Goal: Information Seeking & Learning: Learn about a topic

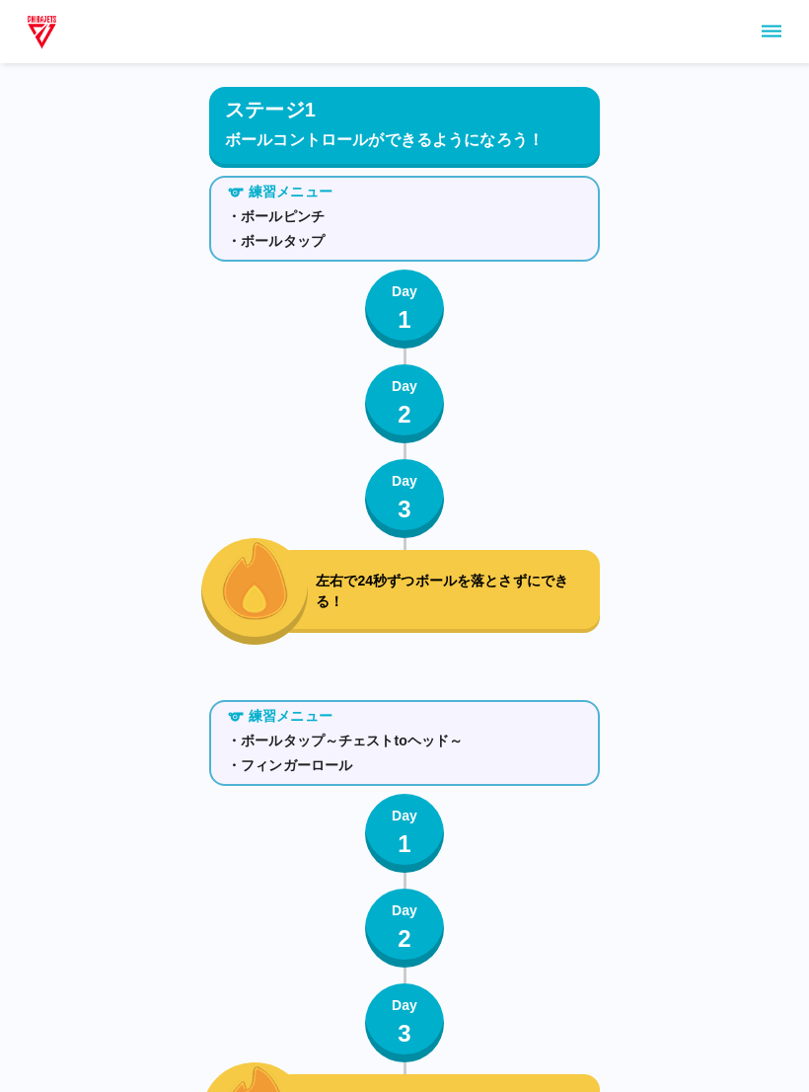
scroll to position [4637, 0]
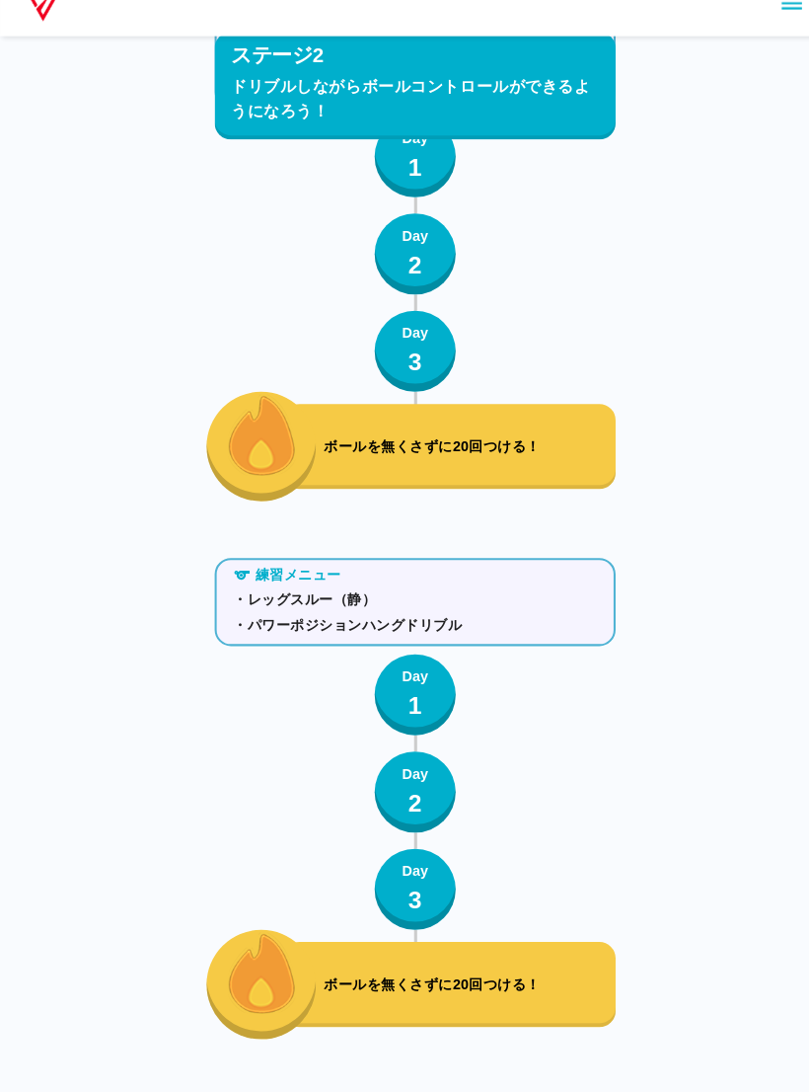
scroll to position [4046, 0]
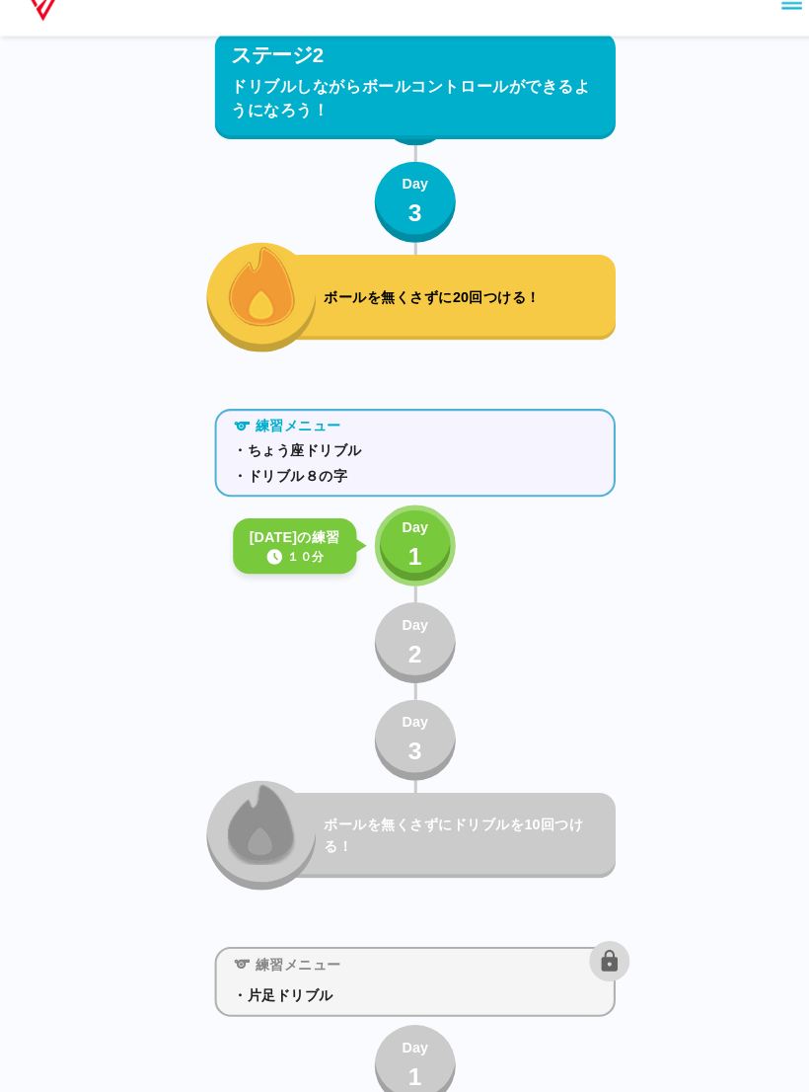
click at [389, 520] on button "Day 1" at bounding box center [404, 559] width 79 height 79
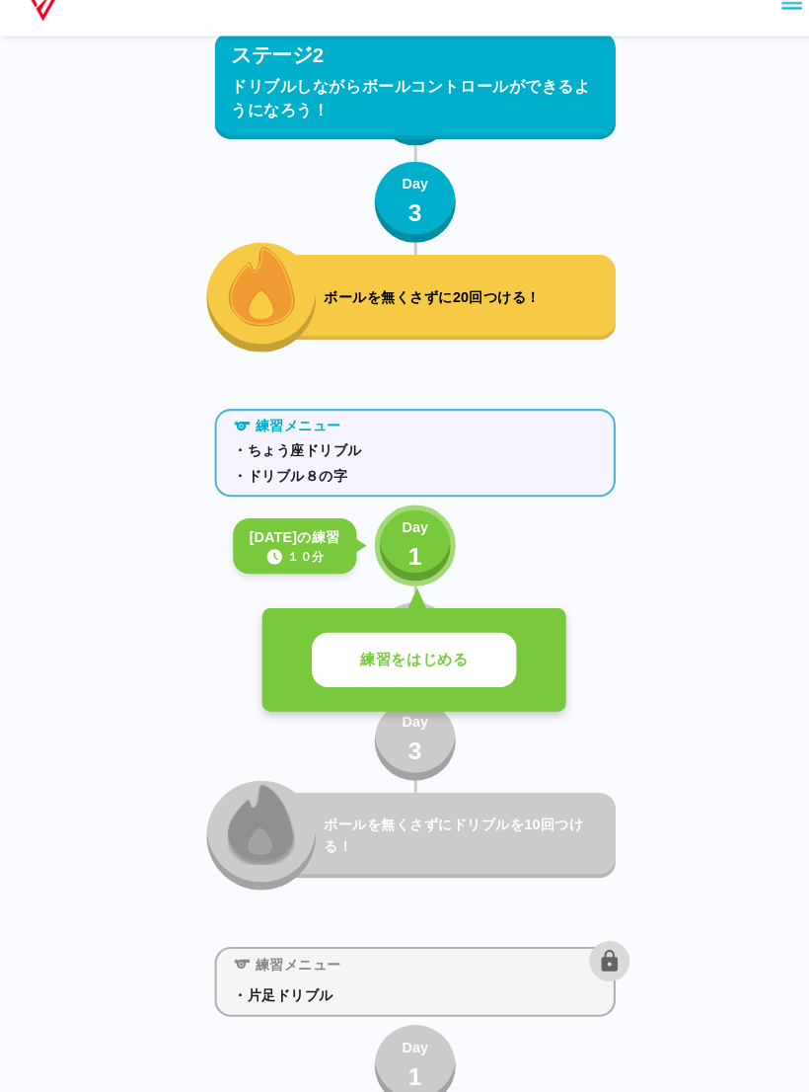
click at [410, 621] on div "練習をはじめる" at bounding box center [404, 672] width 296 height 102
click at [369, 581] on div "練習メニュー ・ちょう座ドリブル ・ドリブル８の字 [DATE]の練習 １０分 Day 1 練習をはじめる Day 2 Day 3 ボールを無くさずにドリブル…" at bounding box center [404, 657] width 391 height 477
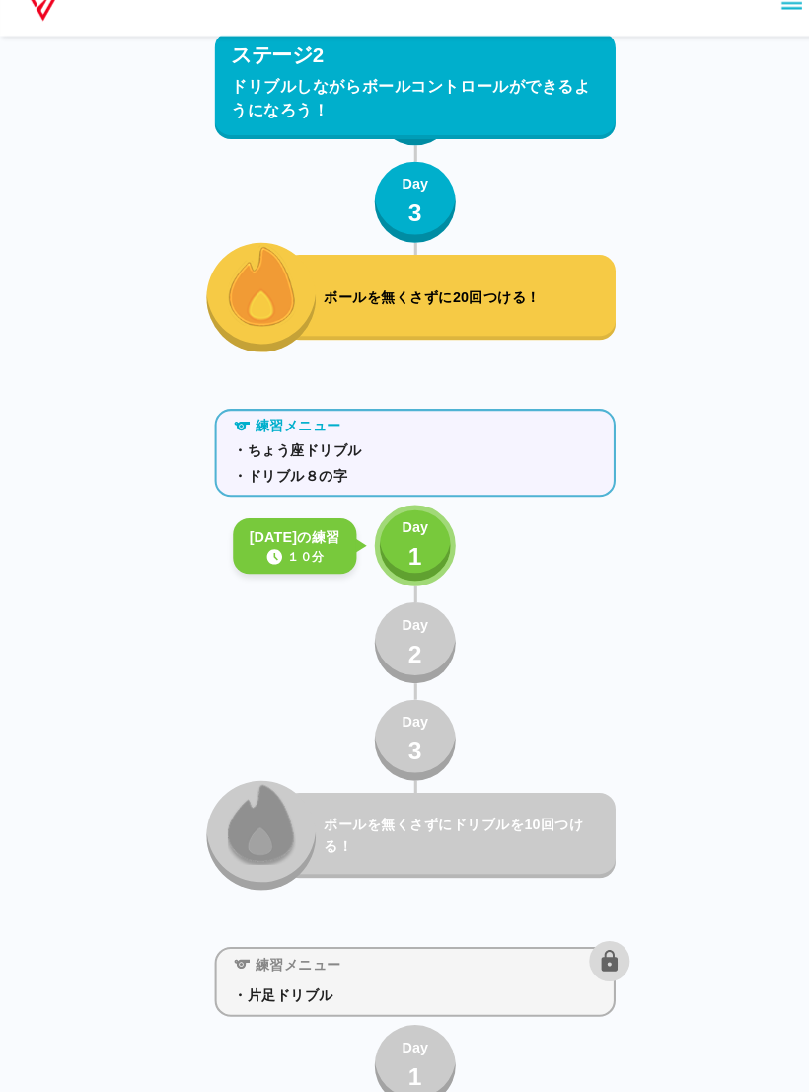
click at [405, 599] on div at bounding box center [405, 607] width 3 height 16
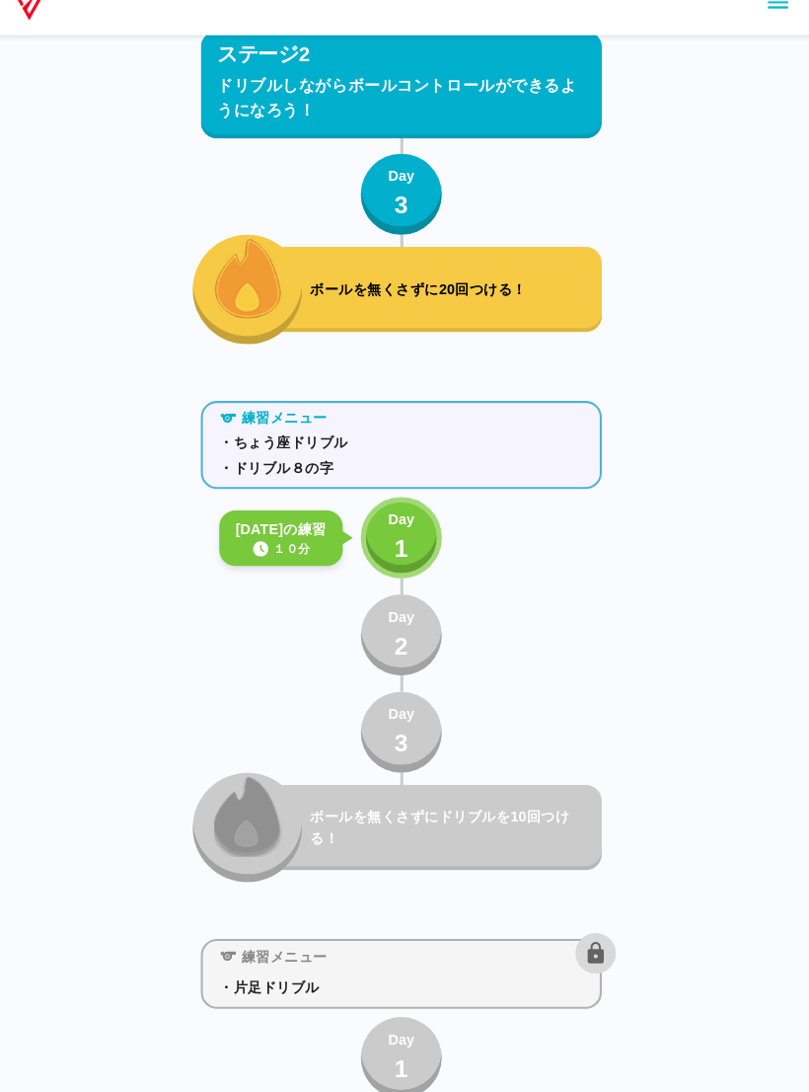
click at [412, 541] on button "Day 1" at bounding box center [404, 552] width 79 height 79
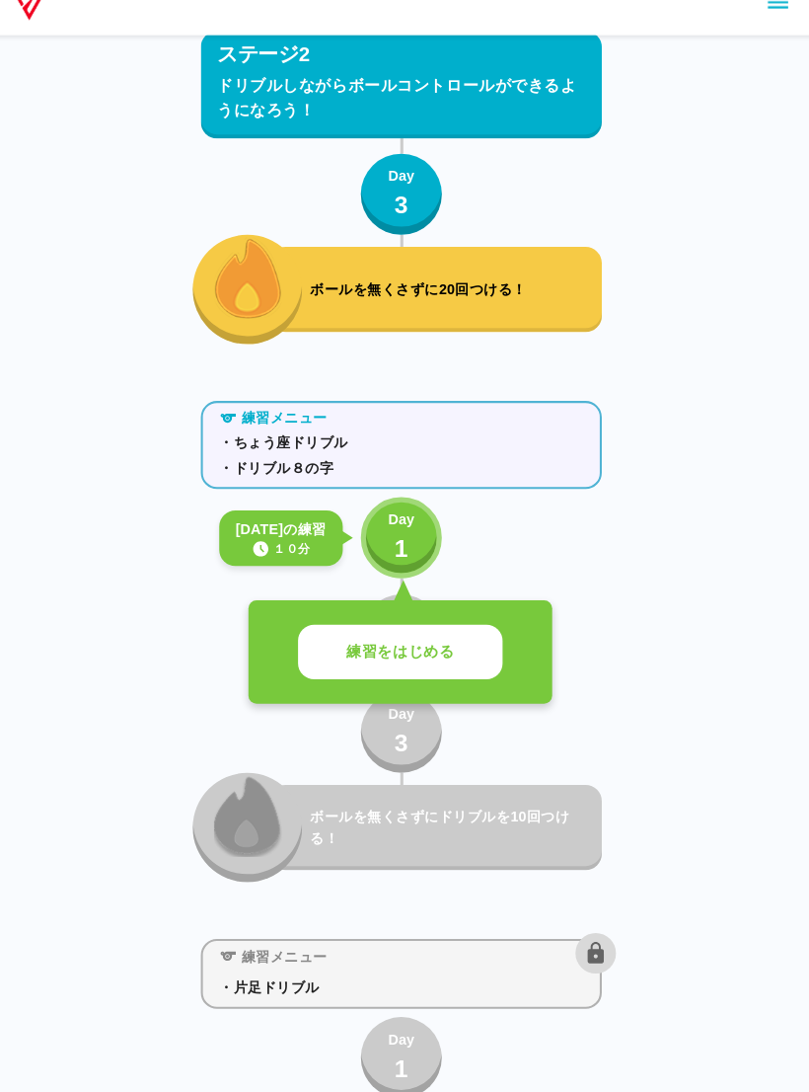
click at [427, 614] on div "練習をはじめる" at bounding box center [404, 665] width 296 height 102
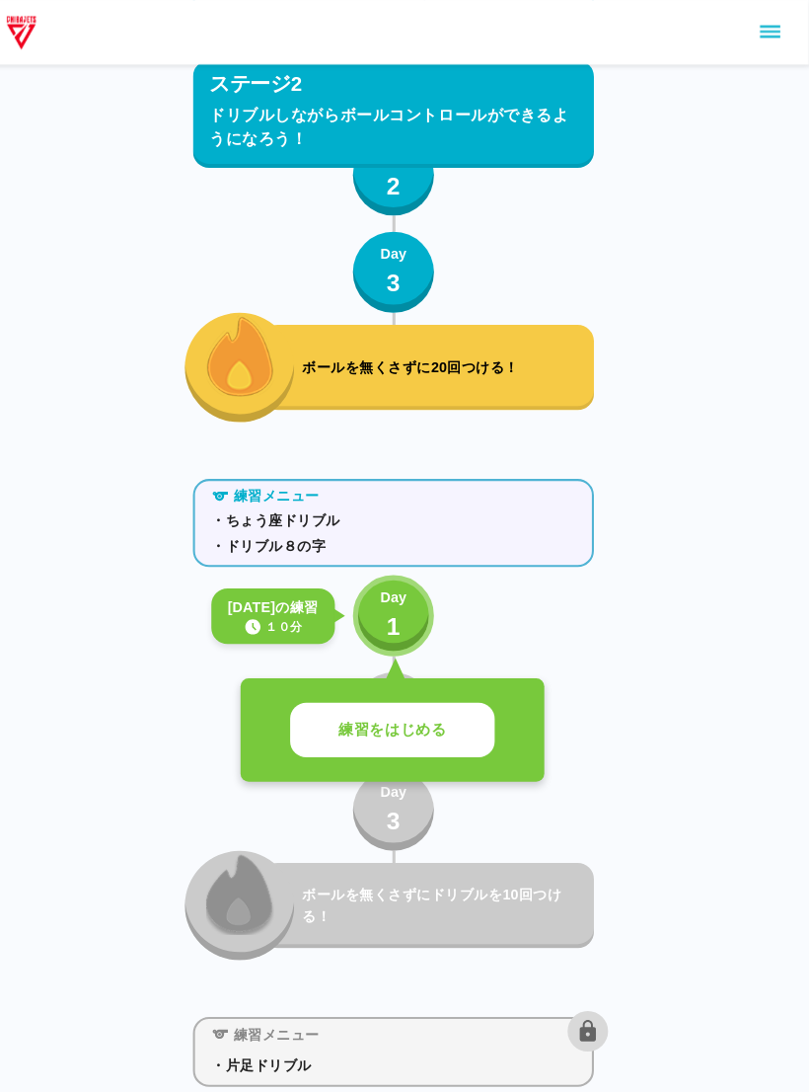
click at [365, 712] on p "練習をはじめる" at bounding box center [403, 712] width 105 height 23
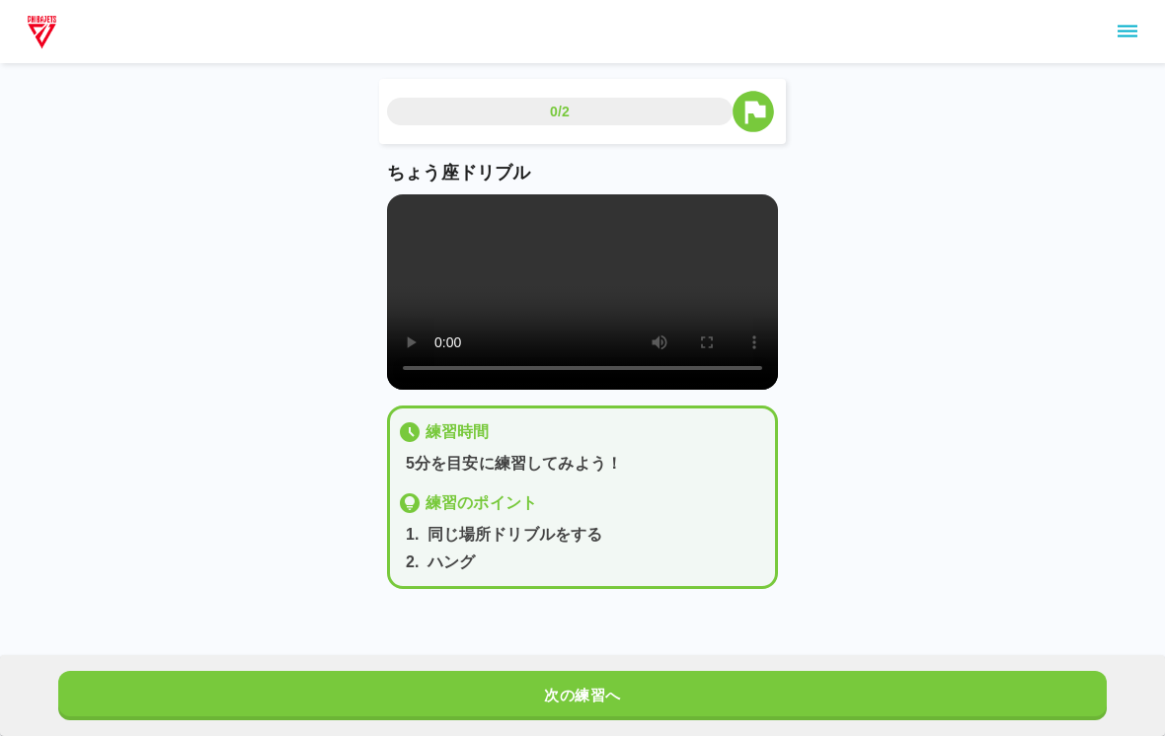
click at [572, 279] on video at bounding box center [582, 291] width 391 height 195
click at [463, 318] on video at bounding box center [582, 291] width 391 height 195
click at [408, 187] on div "ちょう座ドリブル" at bounding box center [582, 275] width 391 height 230
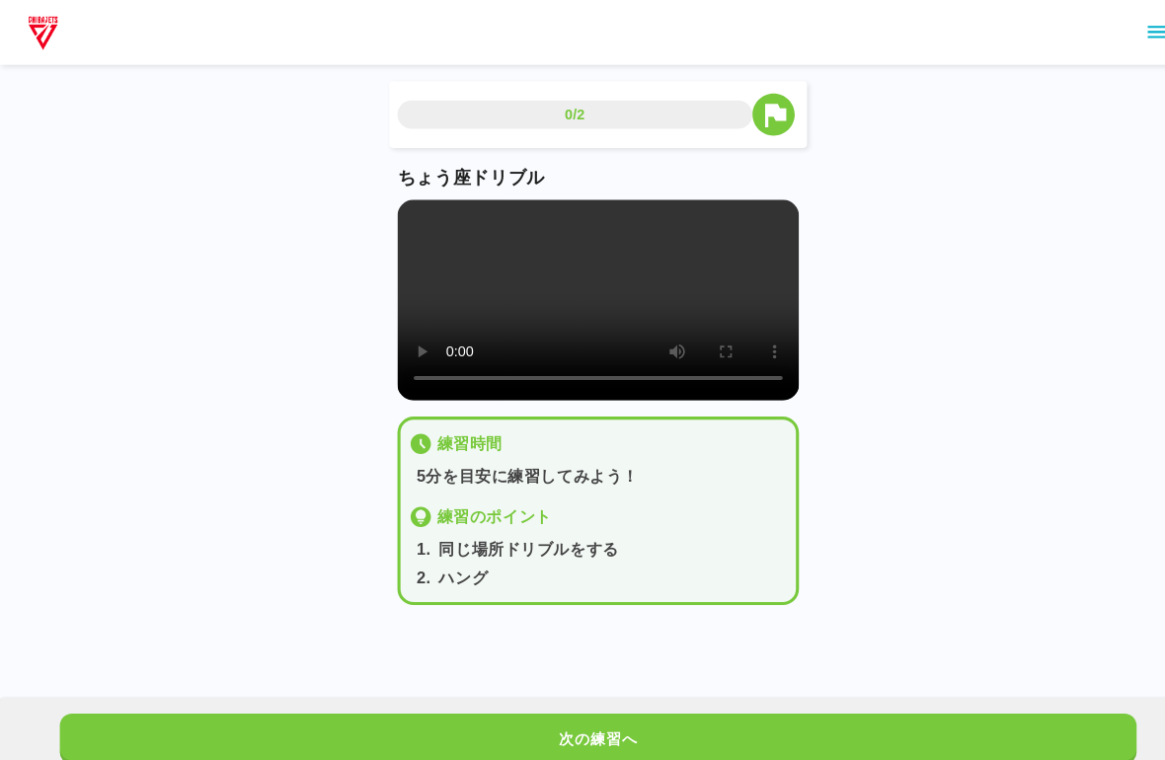
click at [391, 201] on video at bounding box center [582, 291] width 391 height 195
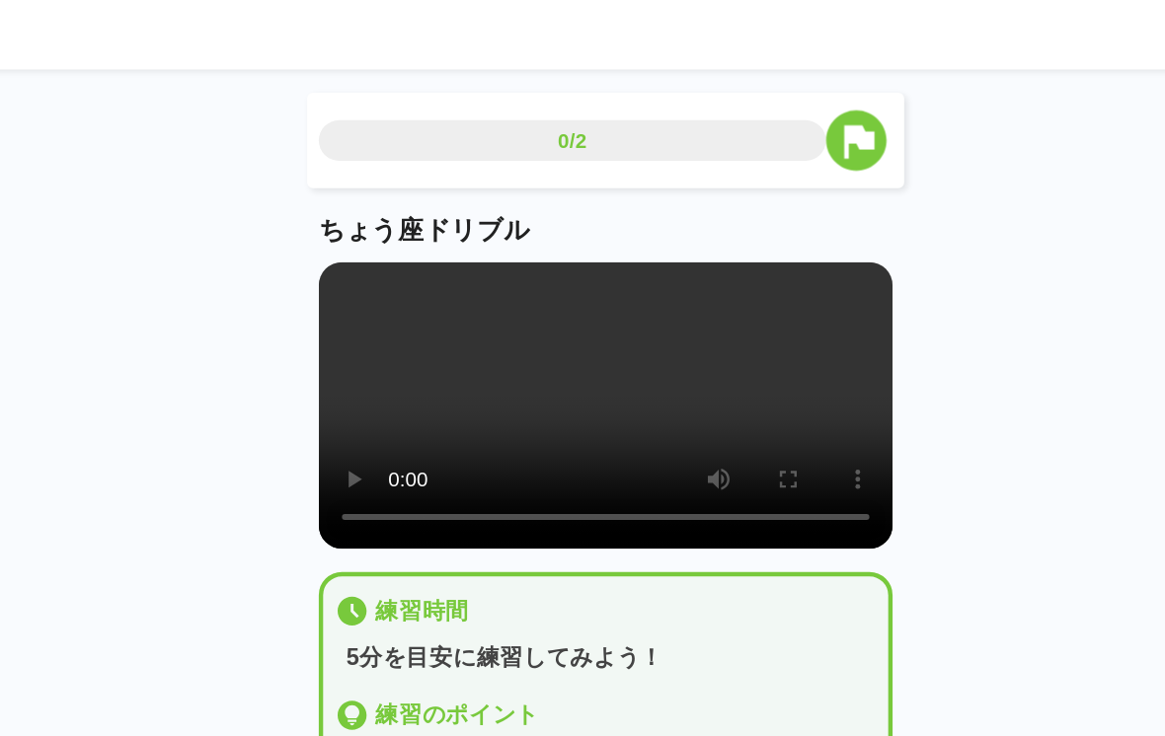
click at [418, 305] on video at bounding box center [582, 291] width 391 height 195
click at [387, 253] on video at bounding box center [582, 291] width 391 height 195
click at [387, 201] on video at bounding box center [582, 291] width 391 height 195
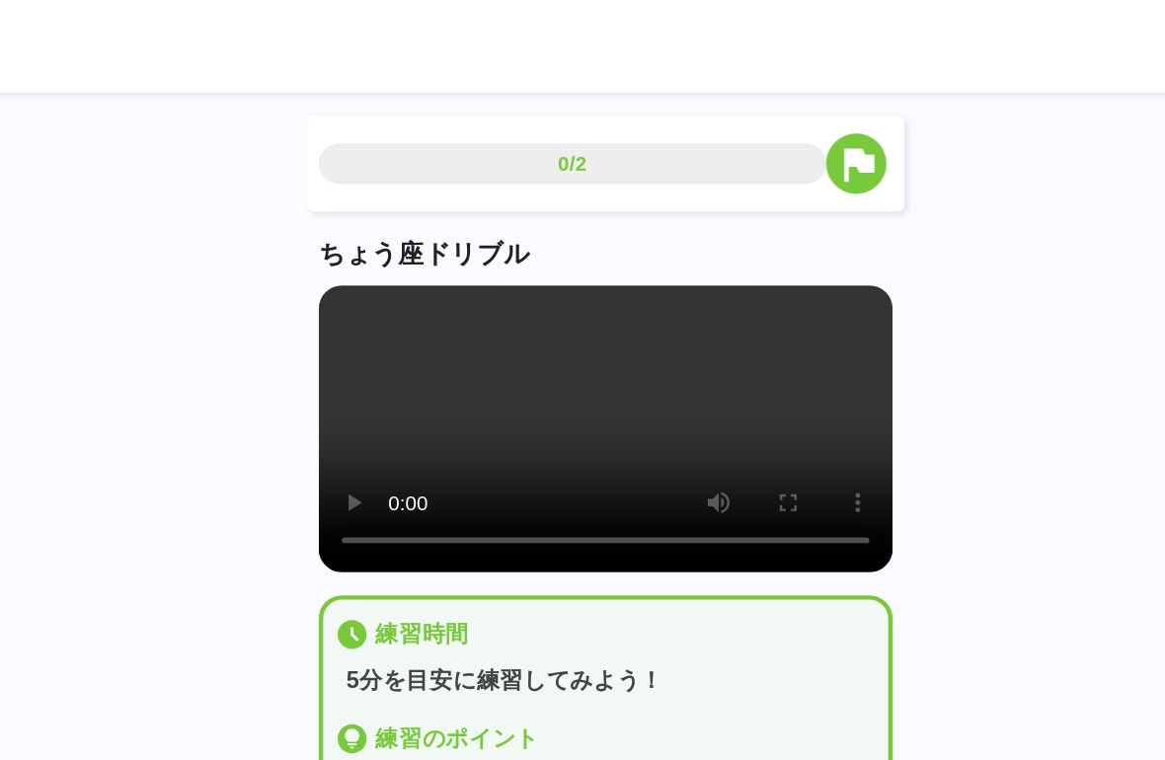
click at [387, 207] on video at bounding box center [582, 291] width 391 height 195
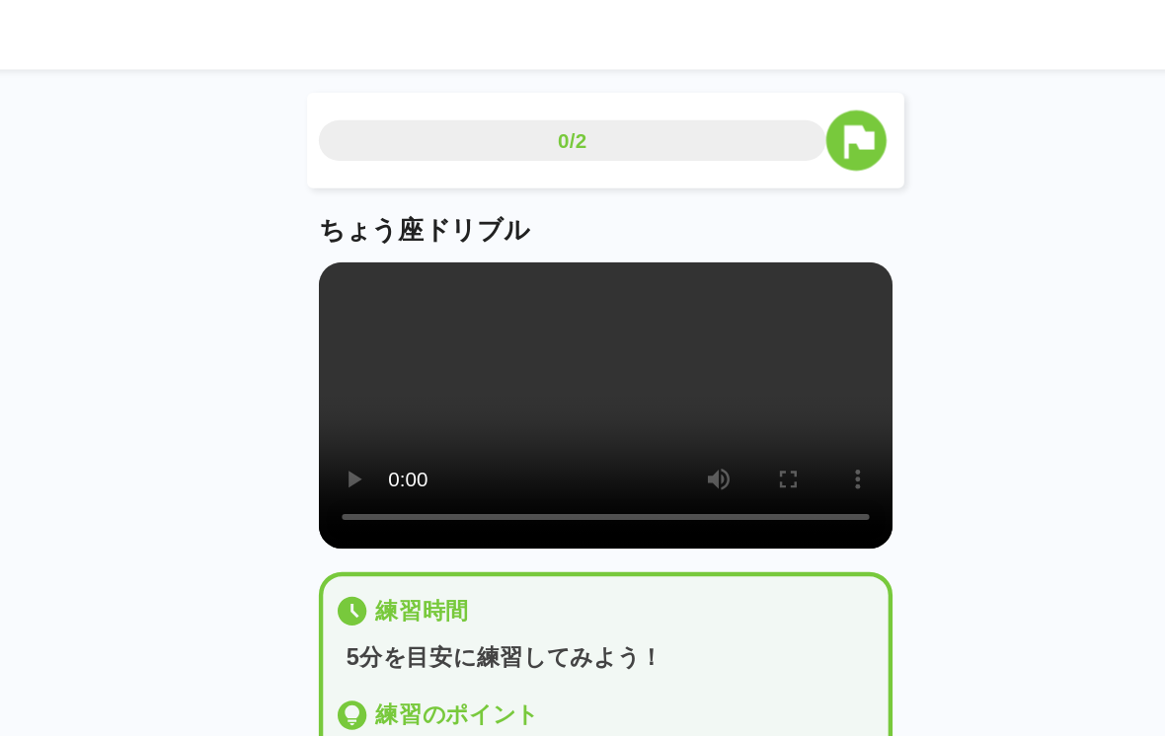
click at [387, 98] on div "0/2" at bounding box center [559, 112] width 345 height 28
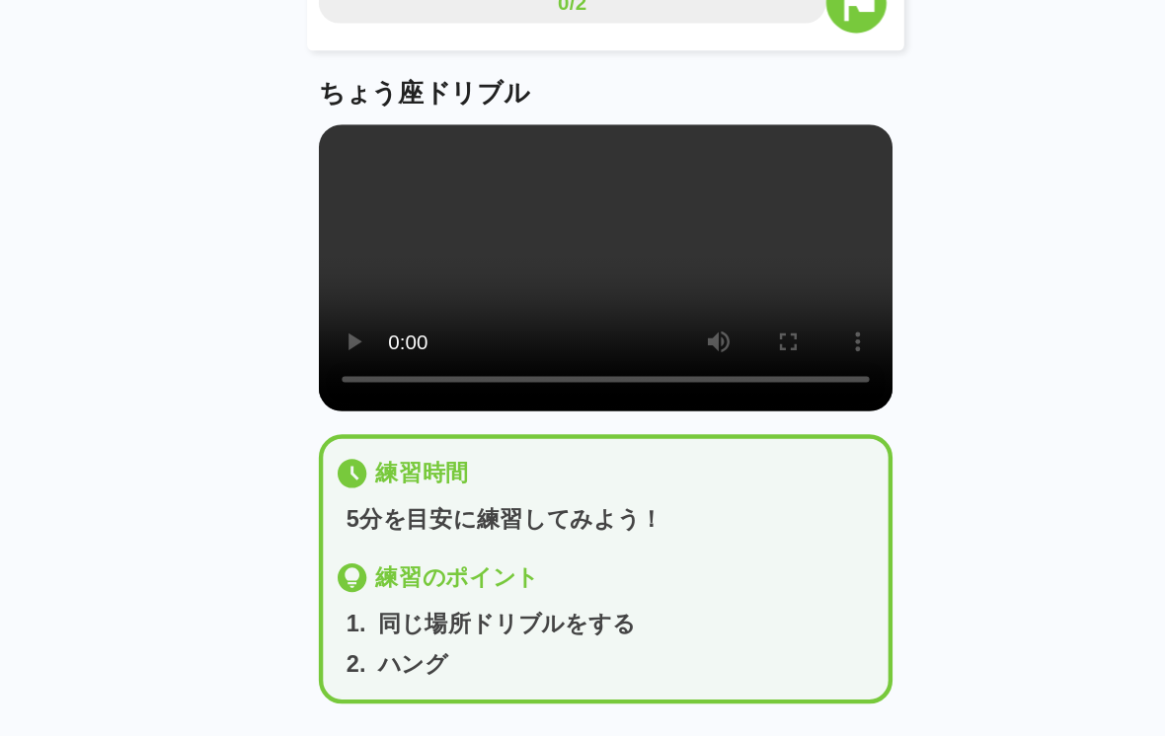
scroll to position [4, 0]
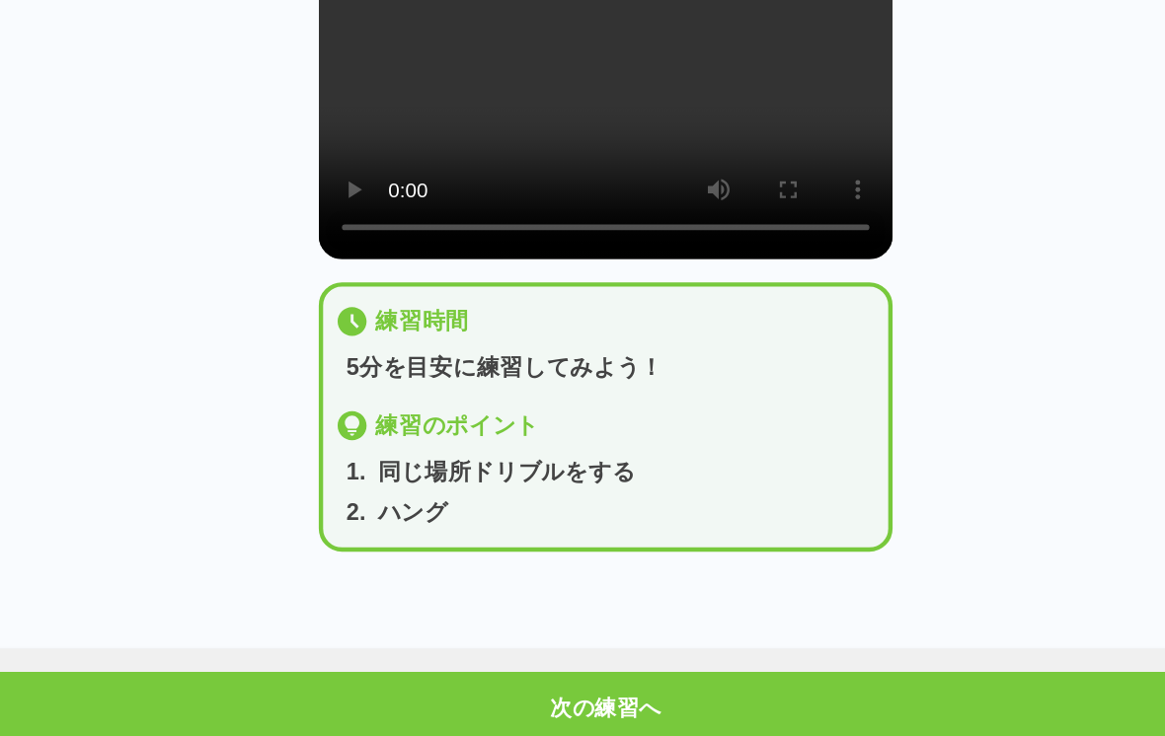
click at [540, 194] on video at bounding box center [582, 291] width 391 height 195
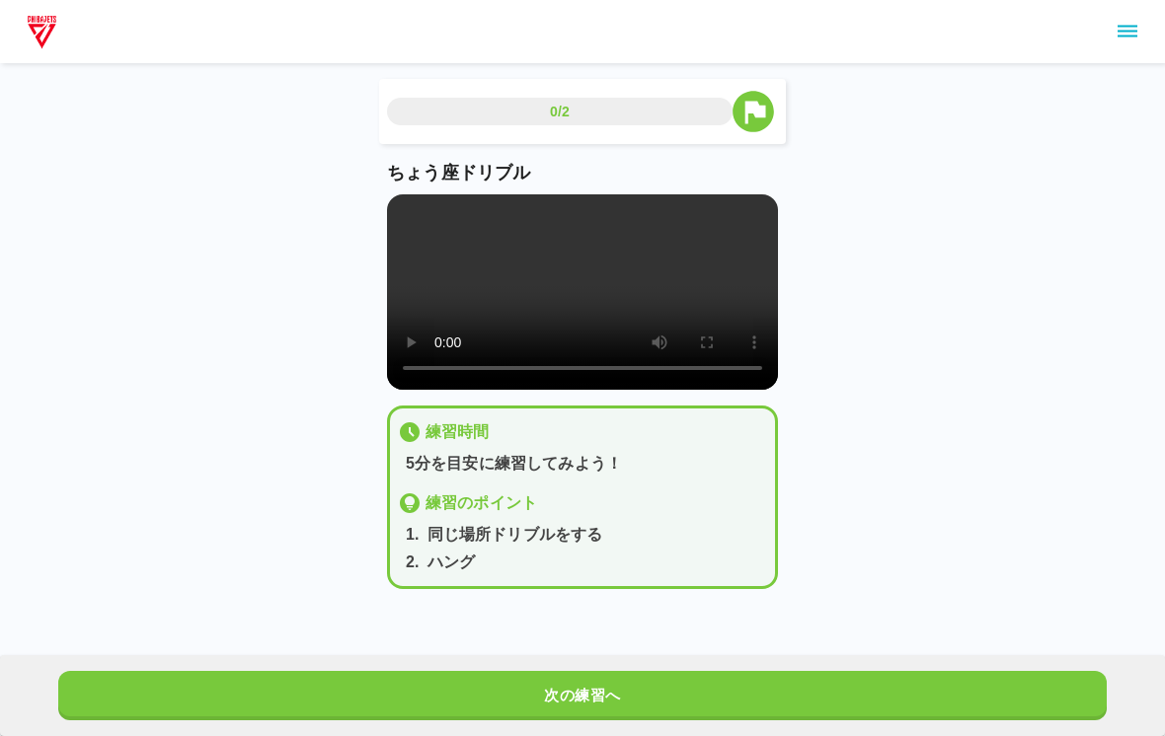
click at [633, 109] on div "0/2" at bounding box center [559, 112] width 345 height 28
click at [580, 312] on video at bounding box center [582, 291] width 391 height 195
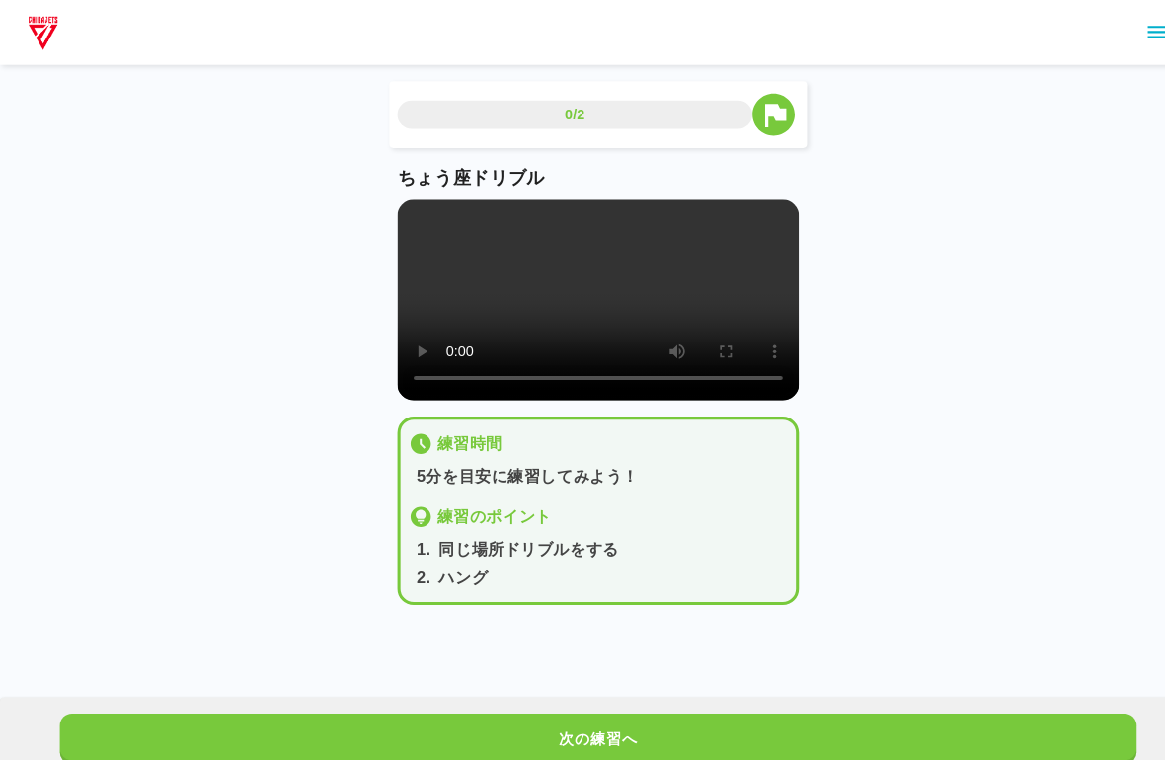
click at [403, 207] on video at bounding box center [582, 291] width 391 height 195
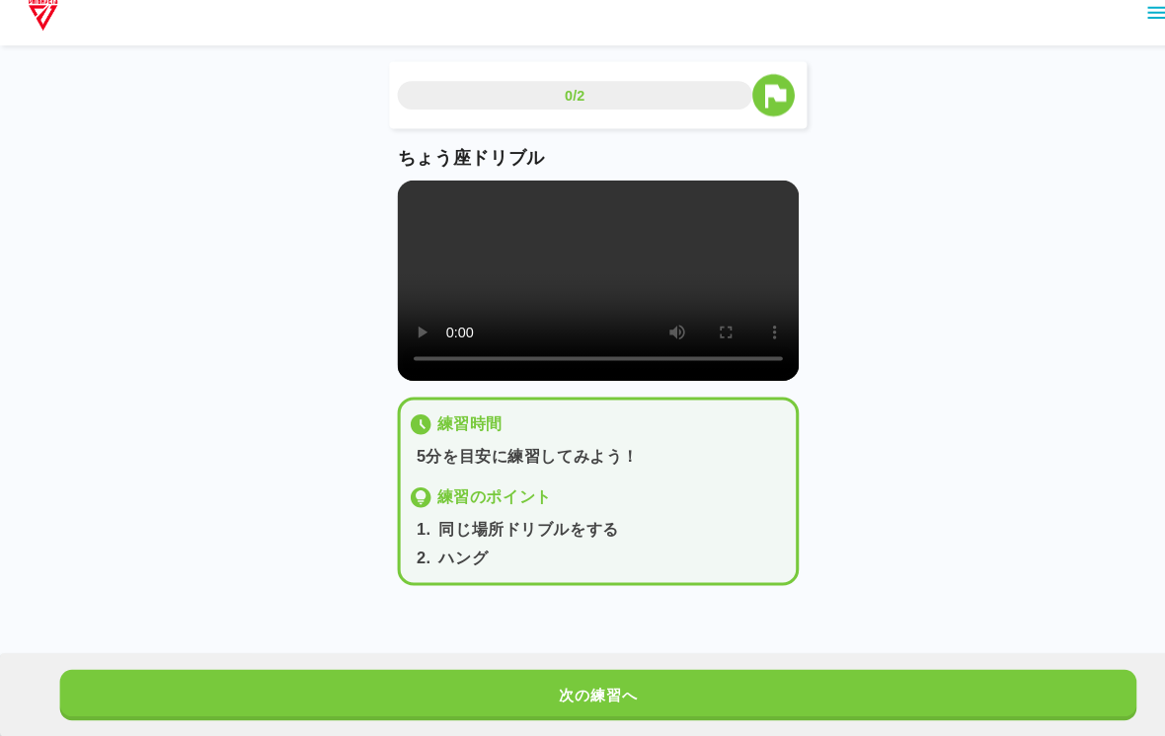
scroll to position [4, 0]
click at [554, 304] on video at bounding box center [582, 291] width 391 height 195
click at [576, 283] on video at bounding box center [582, 291] width 391 height 195
click at [567, 282] on video at bounding box center [582, 291] width 391 height 195
click at [511, 329] on video at bounding box center [582, 291] width 391 height 195
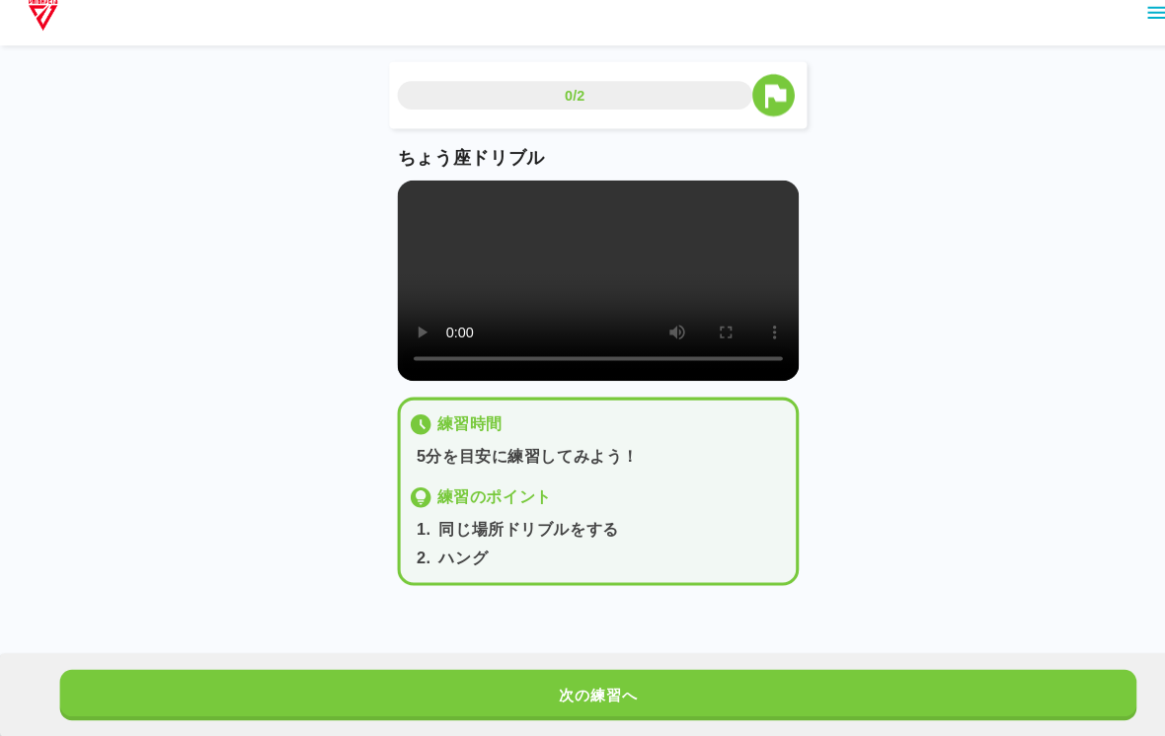
click at [966, 671] on button "次の練習へ" at bounding box center [582, 695] width 1048 height 49
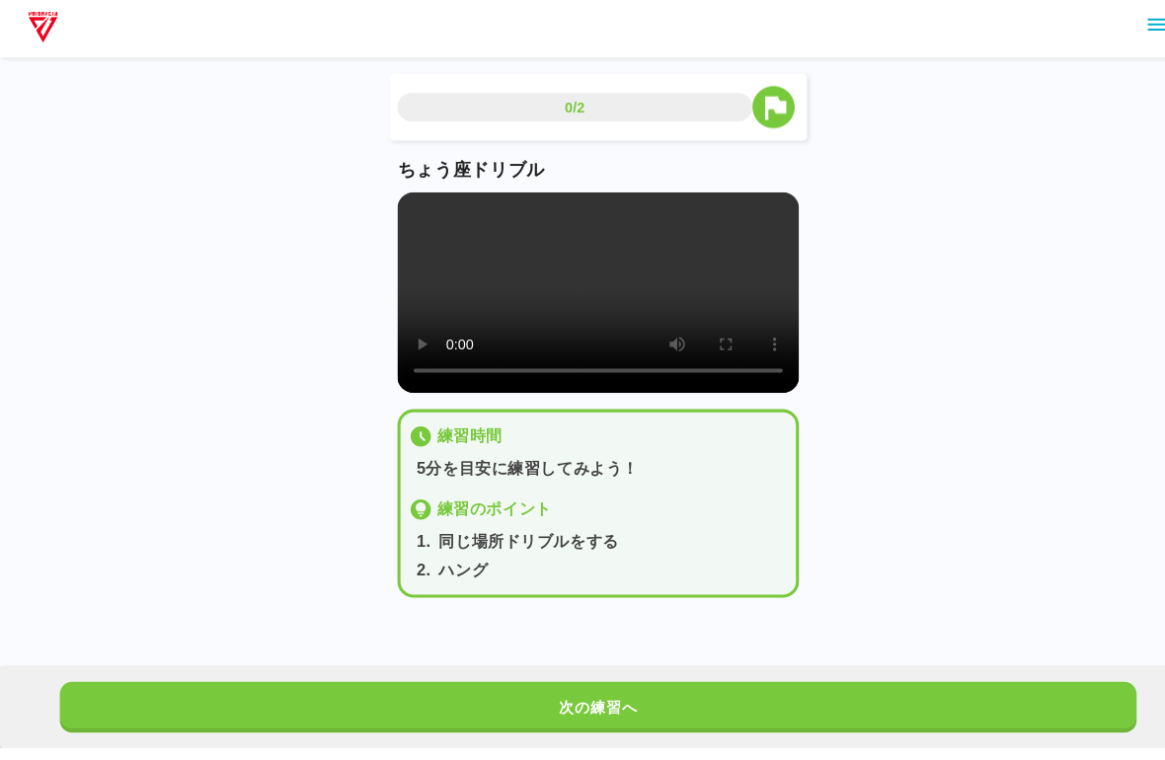
scroll to position [0, 0]
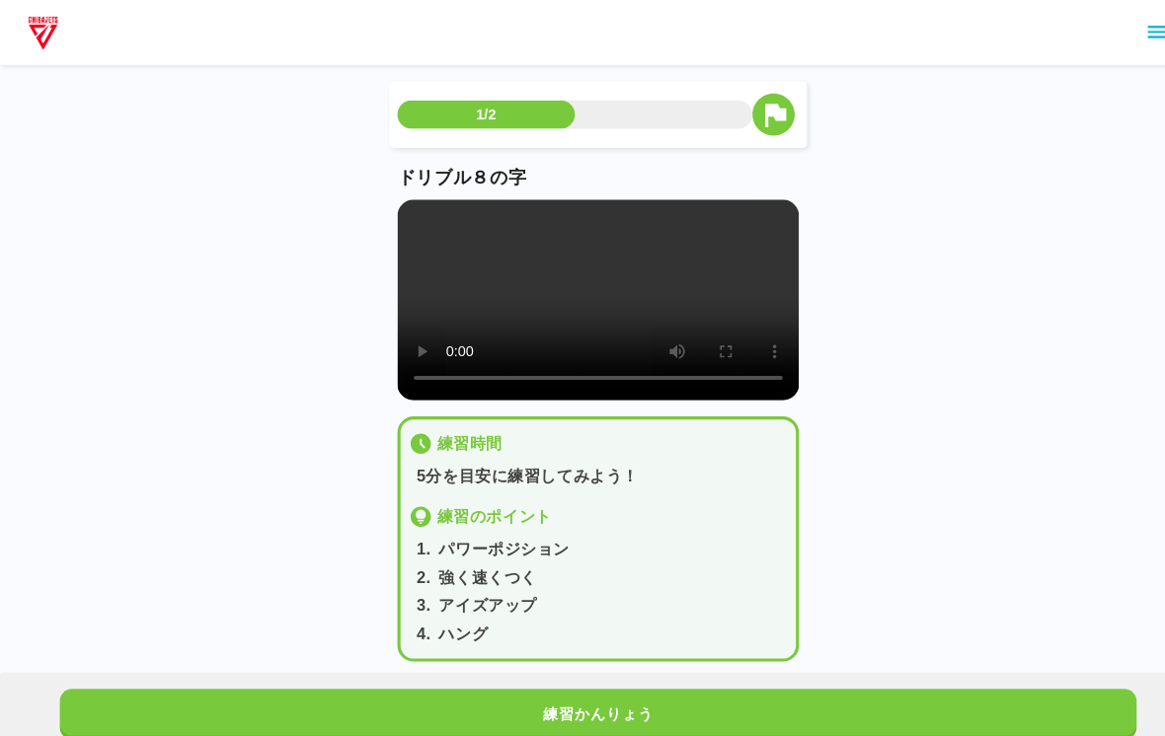
click at [1082, 636] on div "1/2 ドリブル８の字 練習時間 5分を目安に練習してみよう！ 練習のポイント 1 . パワーポジション 2 . 強く速くつく 3 . アイズアップ 4 . …" at bounding box center [582, 338] width 1165 height 676
click at [585, 322] on video at bounding box center [582, 291] width 391 height 195
click at [371, 185] on main "1/2 ドリブル８の字 練習時間 5分を目安に練習してみよう！ 練習のポイント 1 . パワーポジション 2 . 強く速くつく 3 . アイズアップ 4 . …" at bounding box center [582, 377] width 438 height 597
click at [383, 207] on main "1/2 ドリブル８の字 練習時間 5分を目安に練習してみよう！ 練習のポイント 1 . パワーポジション 2 . 強く速くつく 3 . アイズアップ 4 . …" at bounding box center [582, 377] width 438 height 597
click at [418, 196] on video at bounding box center [582, 291] width 391 height 195
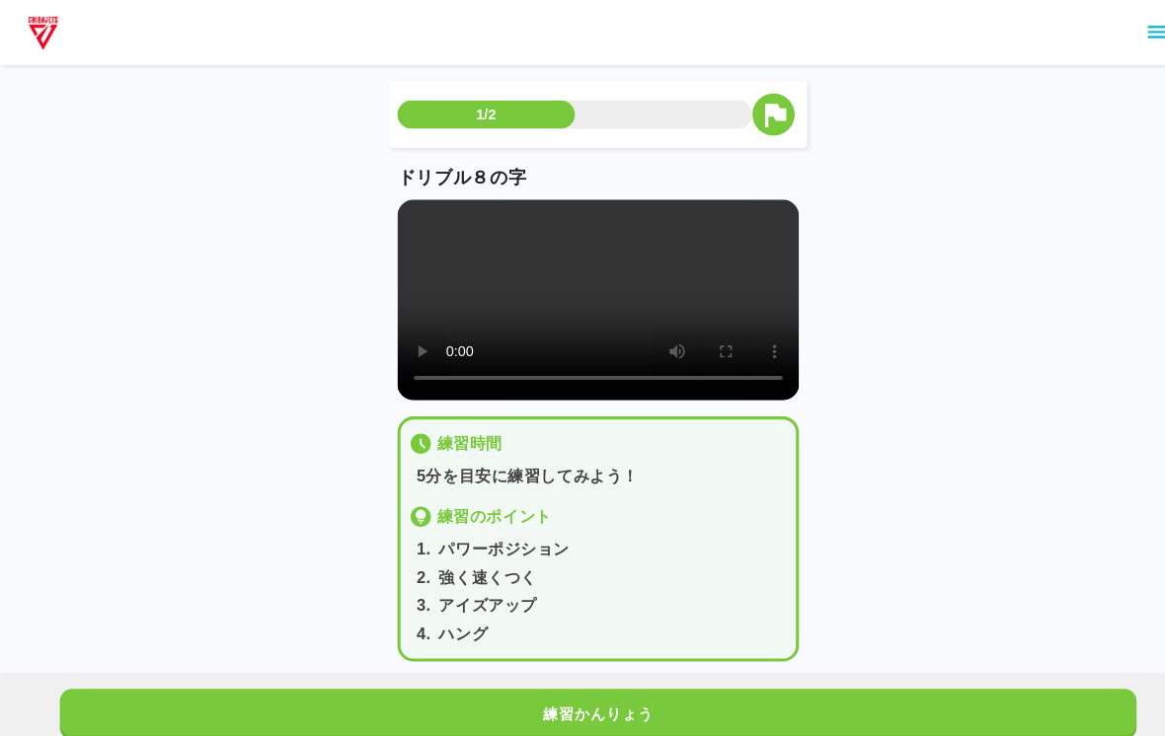
click at [628, 362] on video at bounding box center [582, 291] width 391 height 195
click at [407, 200] on video at bounding box center [582, 291] width 391 height 195
click at [603, 320] on video at bounding box center [582, 291] width 391 height 195
click at [566, 301] on video at bounding box center [582, 291] width 391 height 195
click at [573, 315] on video at bounding box center [582, 291] width 391 height 195
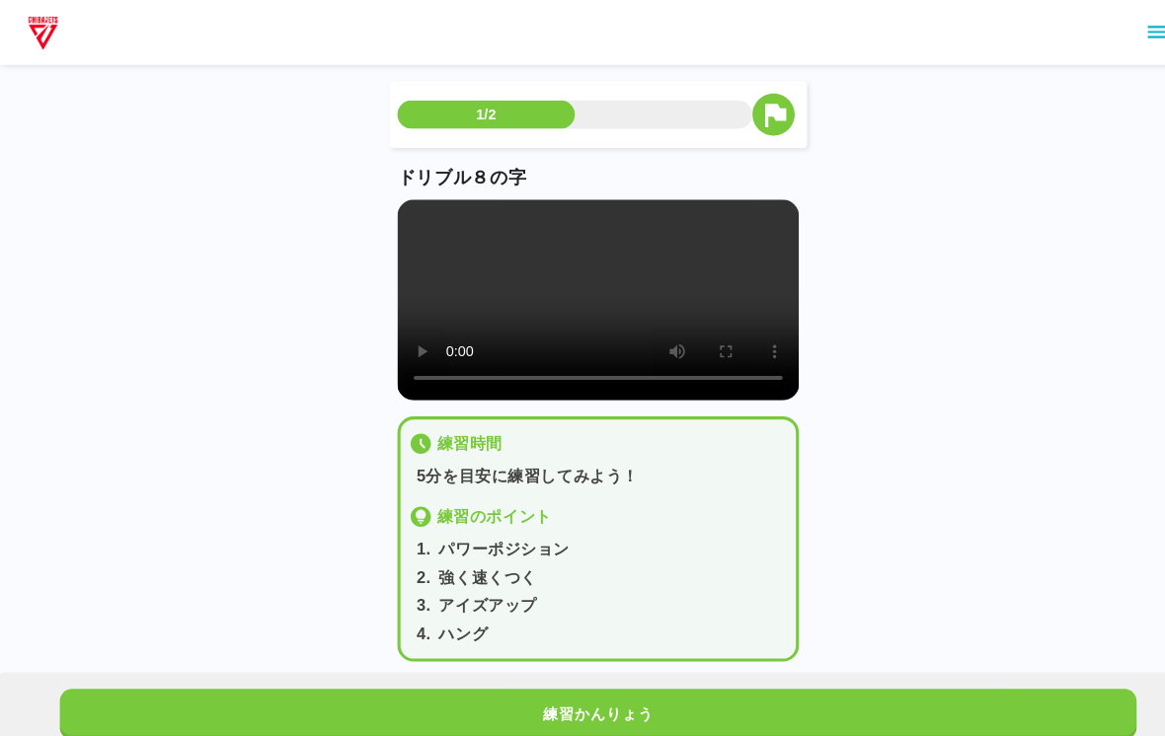
click at [672, 326] on video at bounding box center [582, 291] width 391 height 195
click at [508, 311] on video at bounding box center [582, 291] width 391 height 195
click at [513, 302] on video at bounding box center [582, 291] width 391 height 195
click at [560, 250] on video at bounding box center [582, 291] width 391 height 195
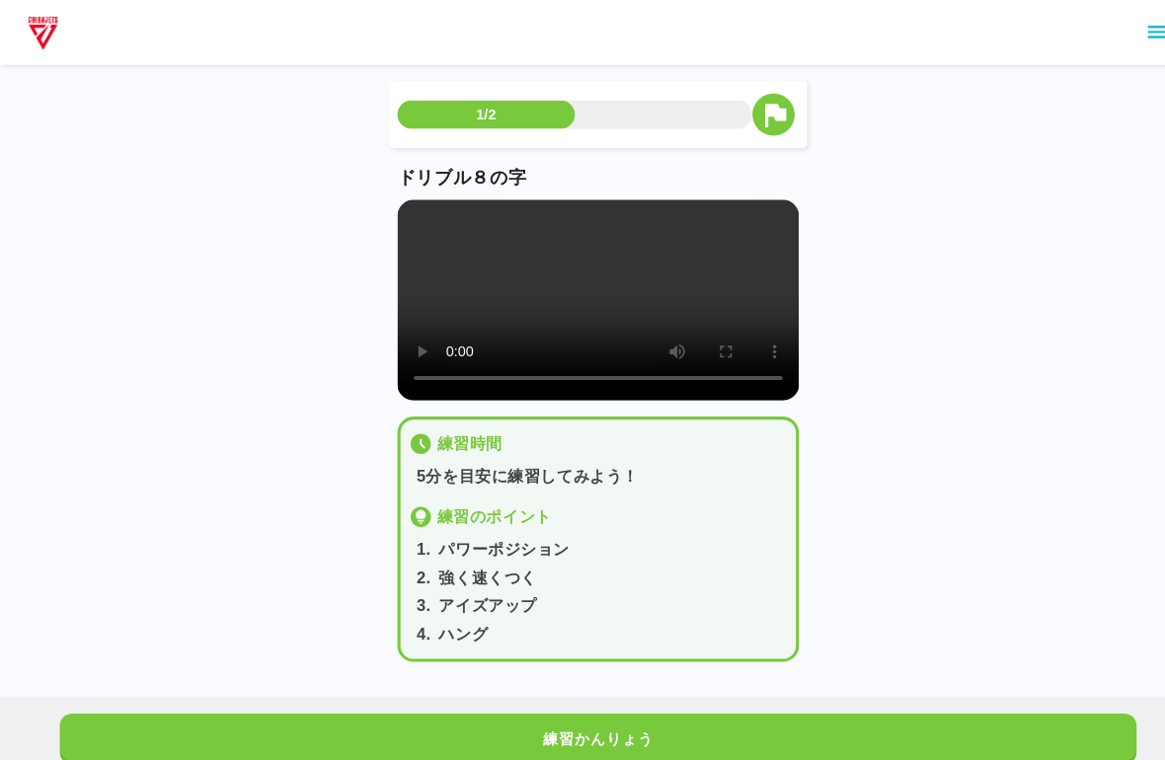
click at [398, 224] on video at bounding box center [582, 291] width 391 height 195
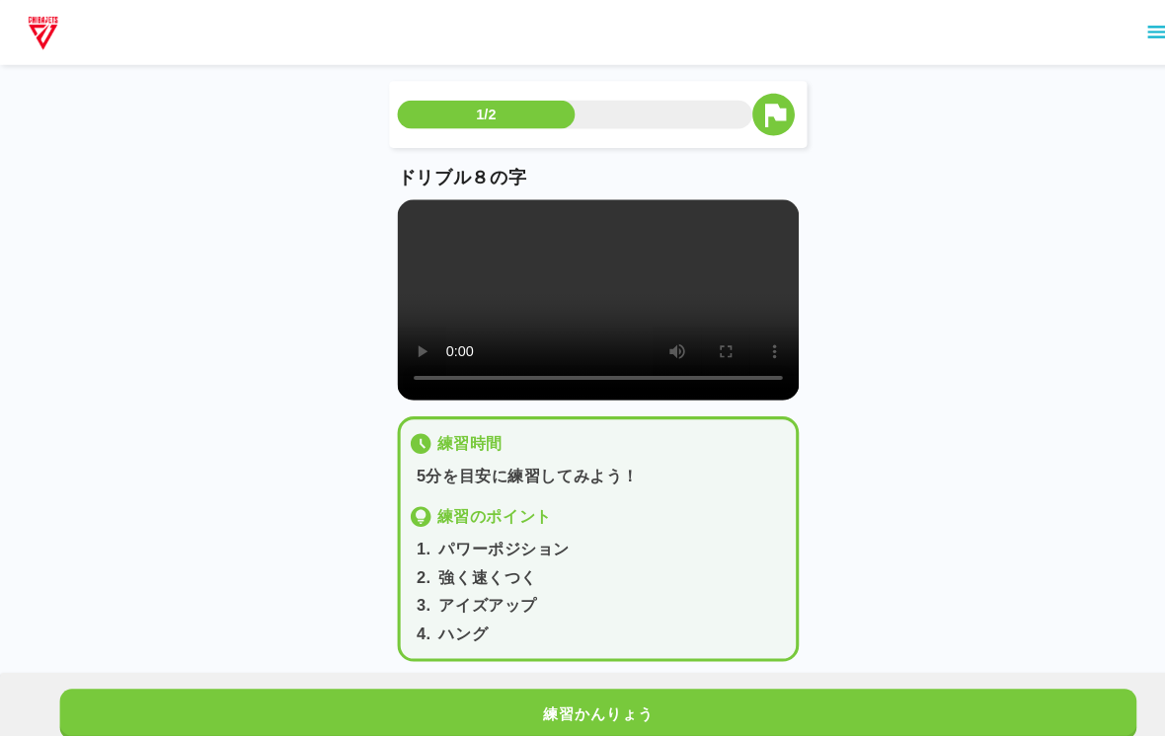
scroll to position [4, 0]
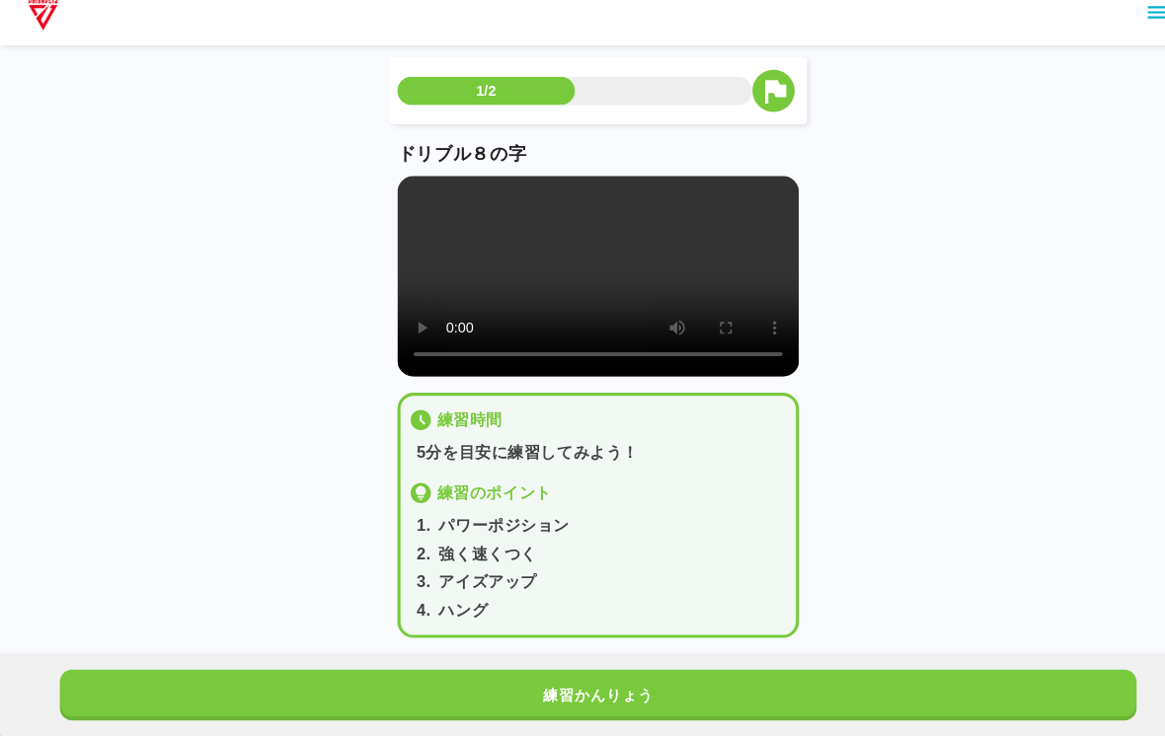
click at [754, 655] on div "練習かんりょう" at bounding box center [582, 695] width 1165 height 81
click at [768, 655] on div "練習かんりょう" at bounding box center [582, 695] width 1165 height 81
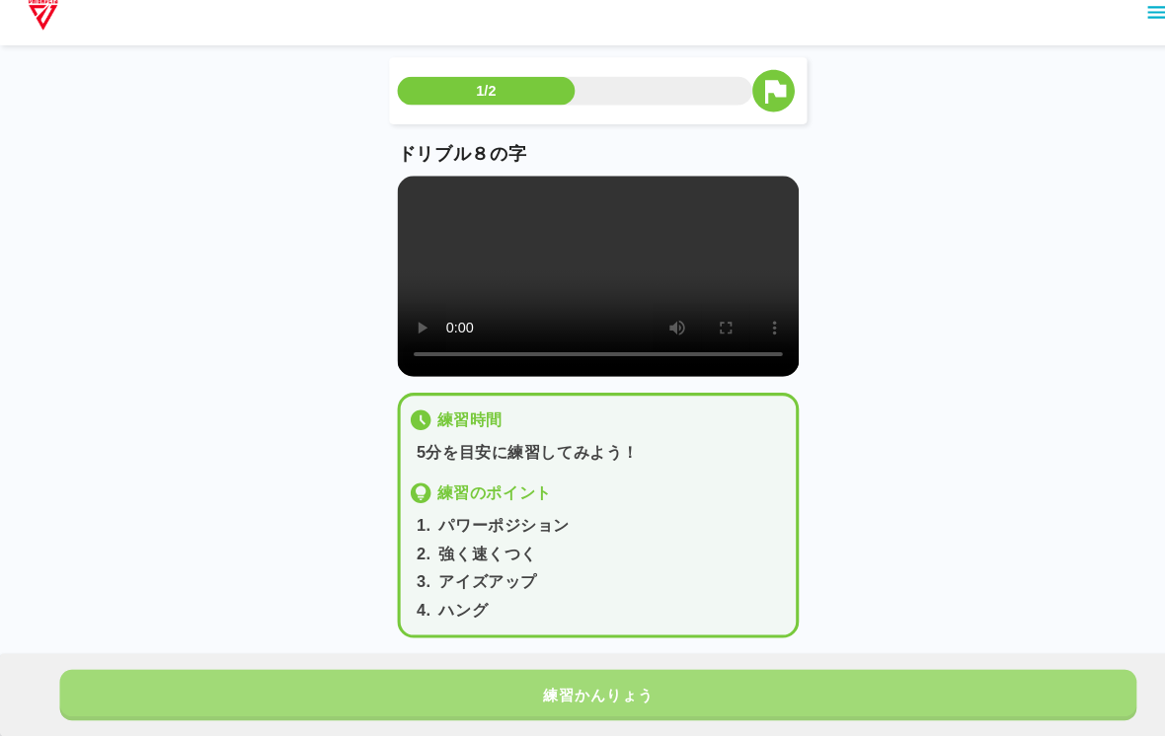
click at [798, 671] on button "練習かんりょう" at bounding box center [582, 695] width 1048 height 49
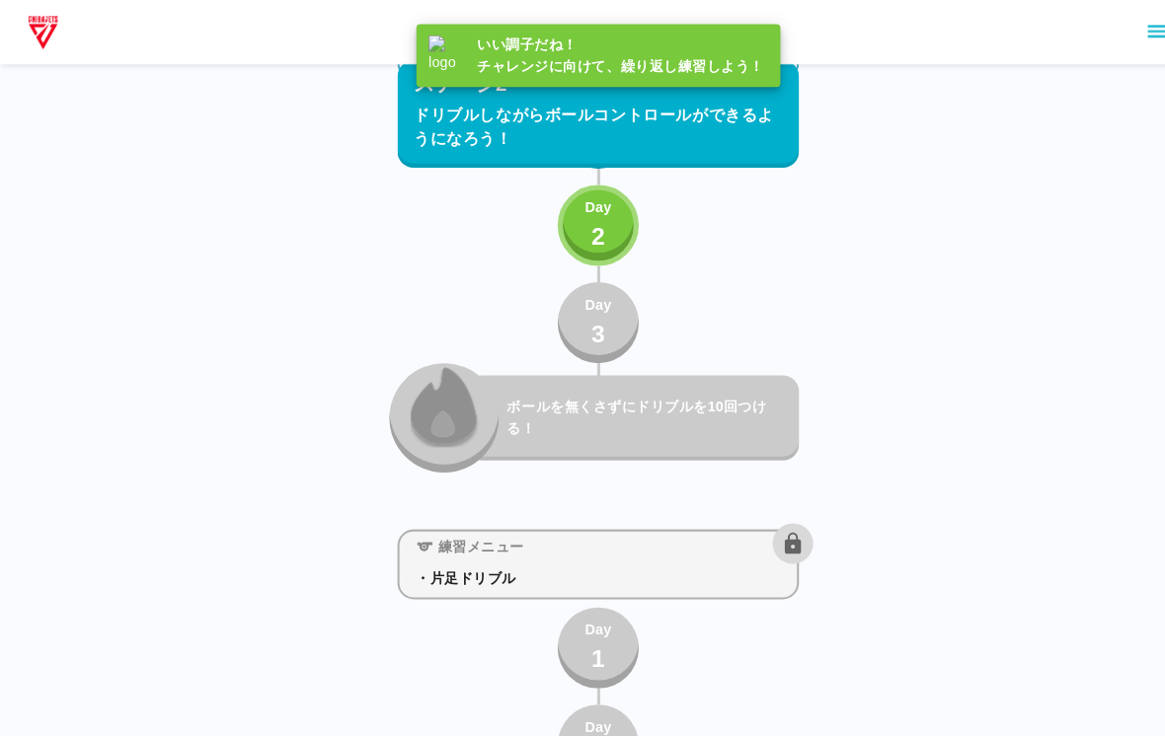
scroll to position [4439, 0]
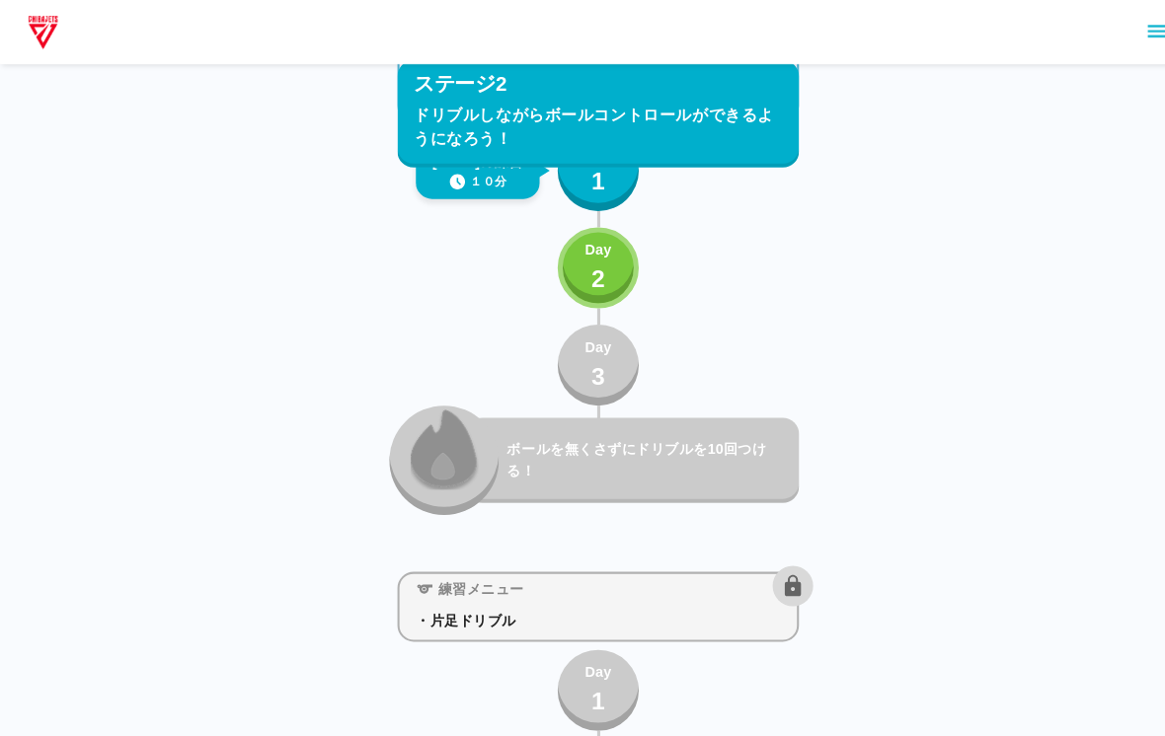
click at [574, 287] on div "Day 2" at bounding box center [583, 262] width 26 height 56
